Goal: Task Accomplishment & Management: Complete application form

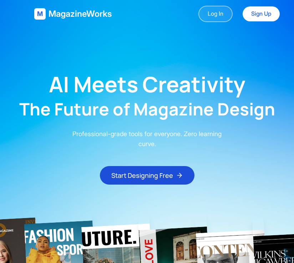
click at [199, 9] on link "Log In" at bounding box center [216, 14] width 34 height 16
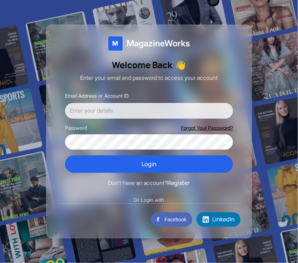
click at [129, 116] on input "Email Address or Account ID" at bounding box center [149, 111] width 168 height 16
type input "tasneemsakif312@gmail.com"
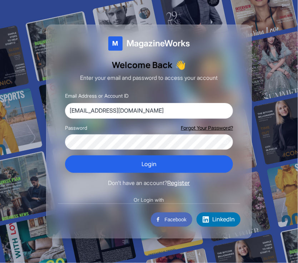
click at [184, 182] on button "Register" at bounding box center [178, 183] width 22 height 9
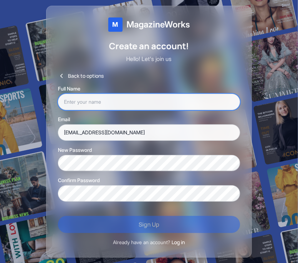
click at [185, 105] on input "text" at bounding box center [149, 102] width 182 height 16
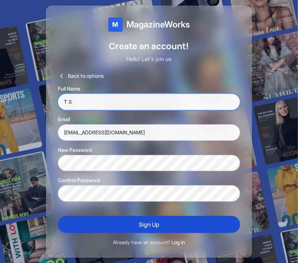
type input "T S"
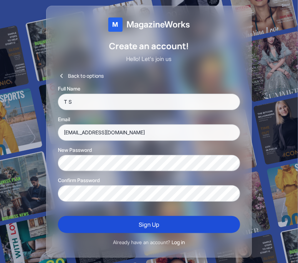
click at [181, 218] on button "Sign Up" at bounding box center [149, 224] width 182 height 17
